Goal: Use online tool/utility

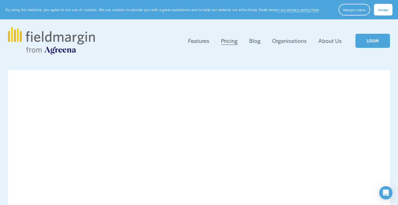
click at [381, 8] on span "Accept" at bounding box center [383, 9] width 10 height 4
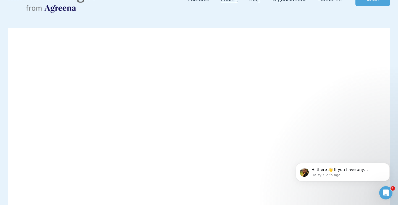
scroll to position [24, 0]
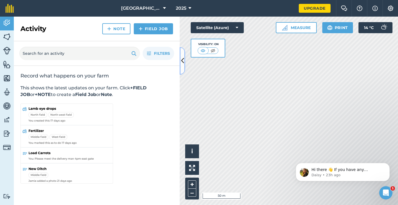
click at [180, 60] on button at bounding box center [183, 61] width 6 height 28
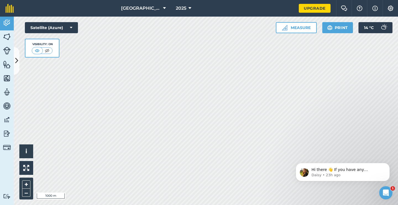
click at [170, 0] on html "Willows Farm 2025 Upgrade Farm Chat Help Info Settings Map printing is not avai…" at bounding box center [199, 102] width 398 height 205
click at [196, 0] on html "Willows Farm 2025 Upgrade Farm Chat Help Info Settings Map printing is not avai…" at bounding box center [199, 102] width 398 height 205
click at [76, 32] on div "Hello i © 2025 TomTom, Microsoft 200 m + – Satellite (Azure) Visibility: On Mea…" at bounding box center [206, 111] width 384 height 188
click at [296, 26] on button "Measure" at bounding box center [296, 27] width 41 height 11
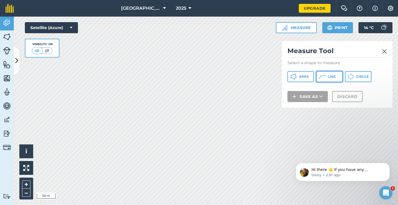
click at [331, 77] on span "Line" at bounding box center [332, 76] width 8 height 4
